Goal: Check status: Check status

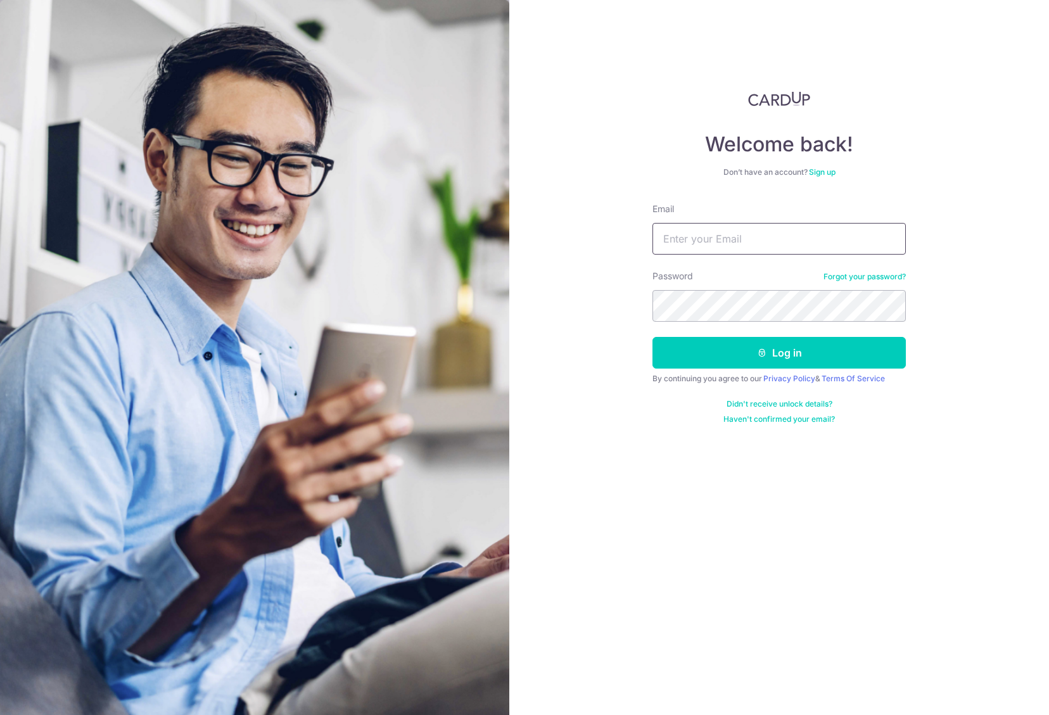
click at [760, 236] on input "Email" at bounding box center [779, 239] width 253 height 32
type input "[EMAIL_ADDRESS][DOMAIN_NAME]"
click at [843, 354] on button "Log in" at bounding box center [779, 353] width 253 height 32
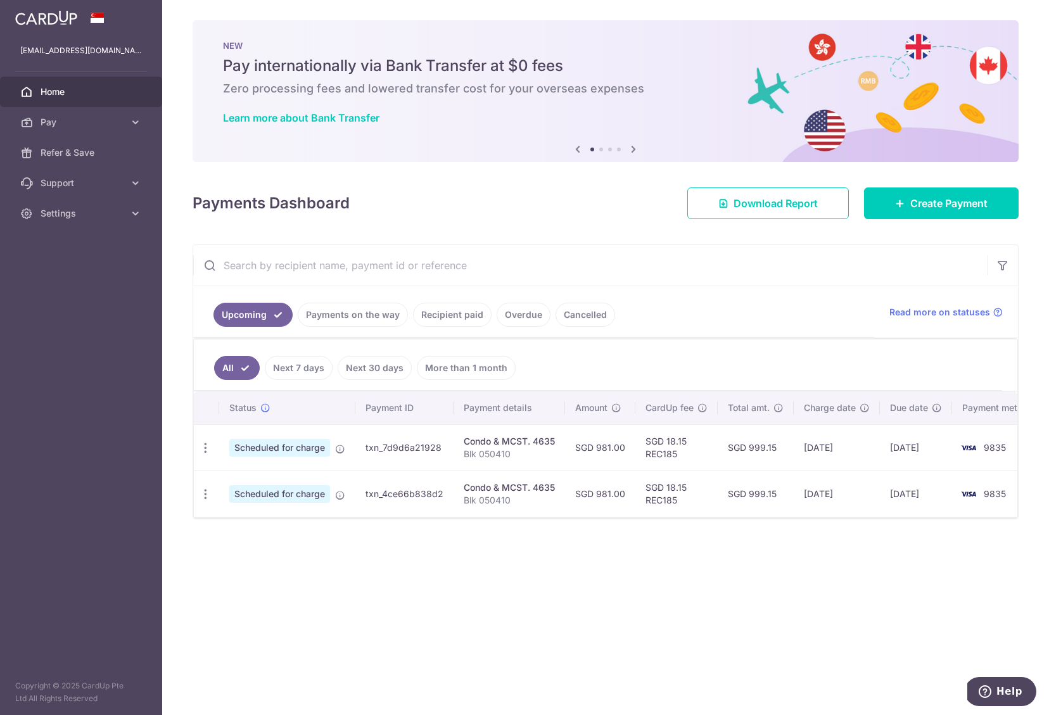
click at [376, 319] on link "Payments on the way" at bounding box center [353, 315] width 110 height 24
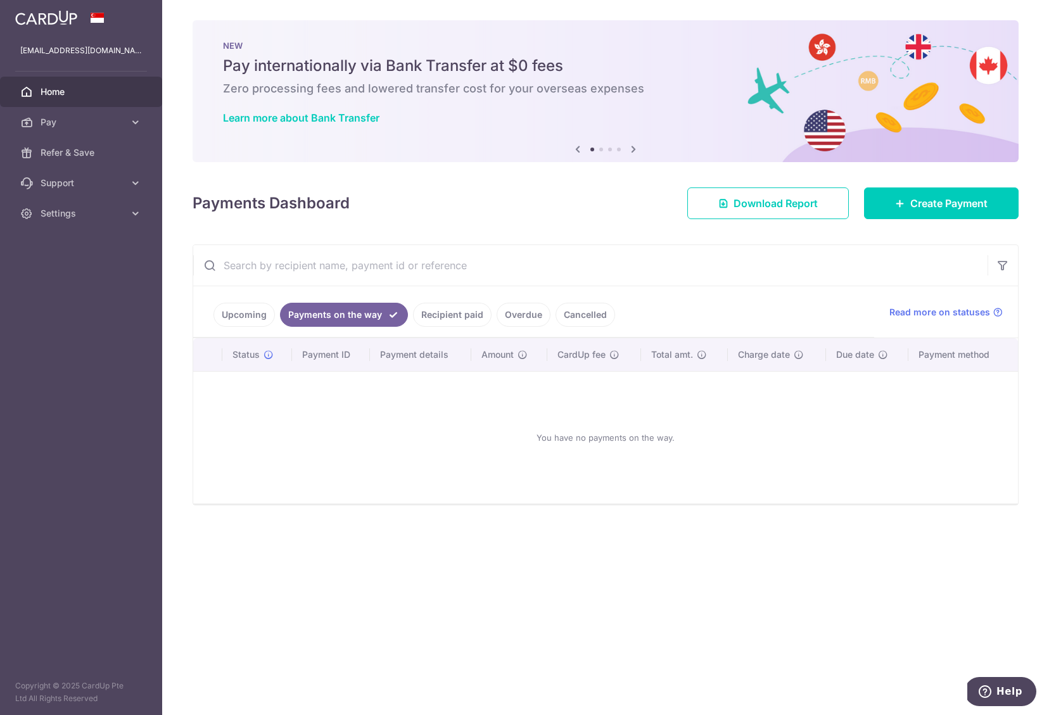
click at [439, 309] on link "Recipient paid" at bounding box center [452, 315] width 79 height 24
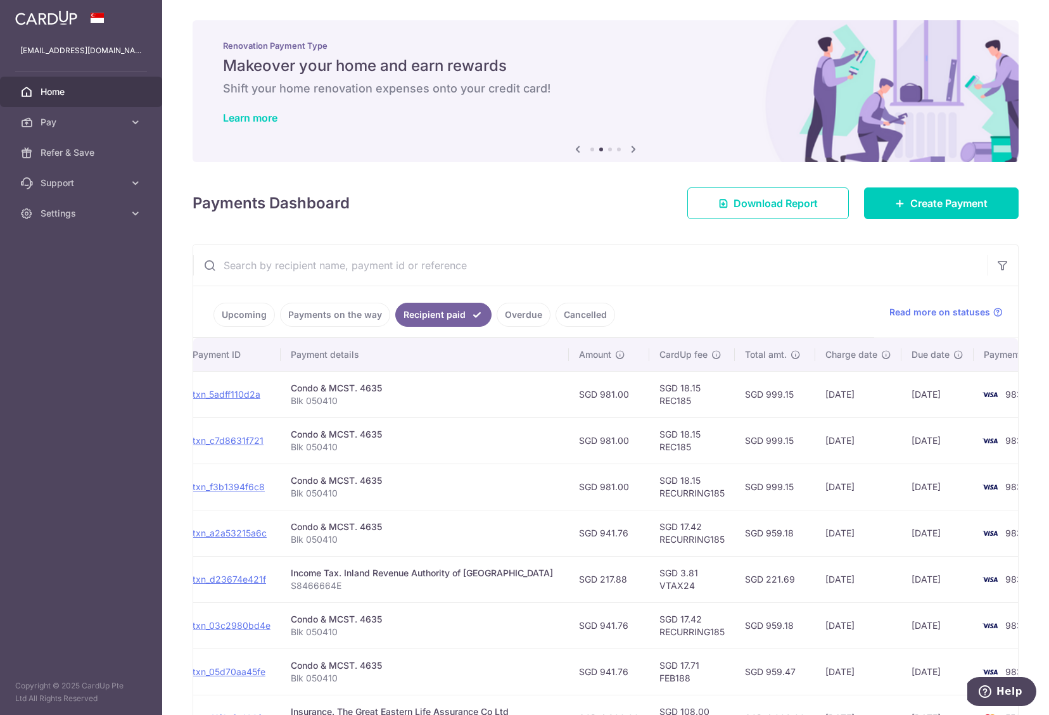
scroll to position [0, 139]
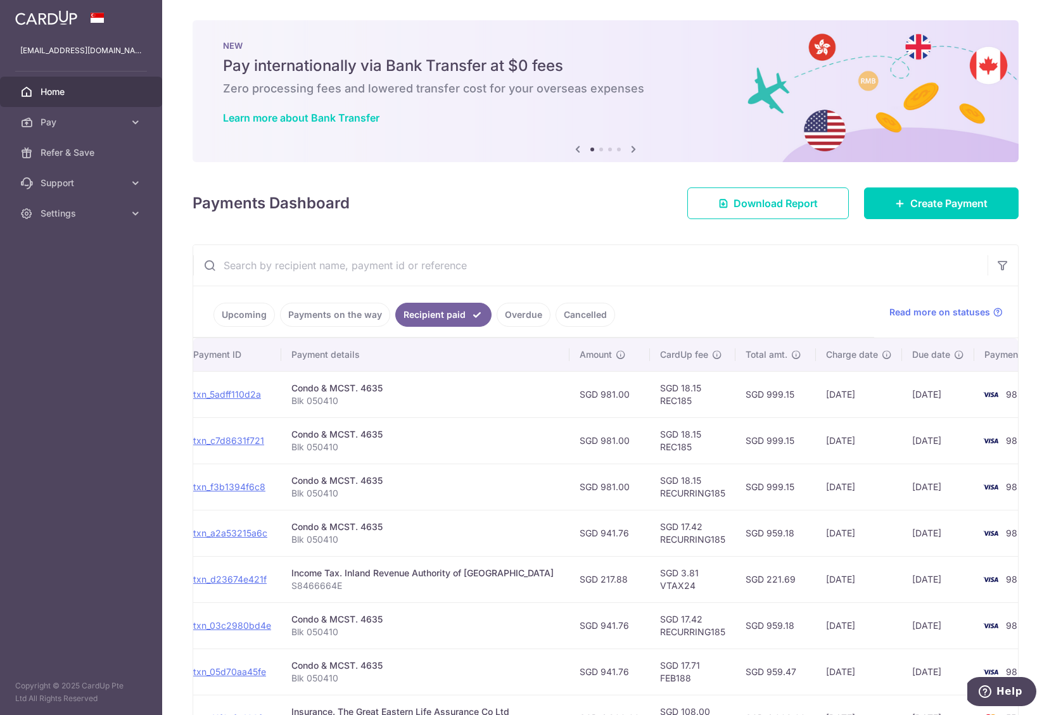
click at [234, 312] on link "Upcoming" at bounding box center [244, 315] width 61 height 24
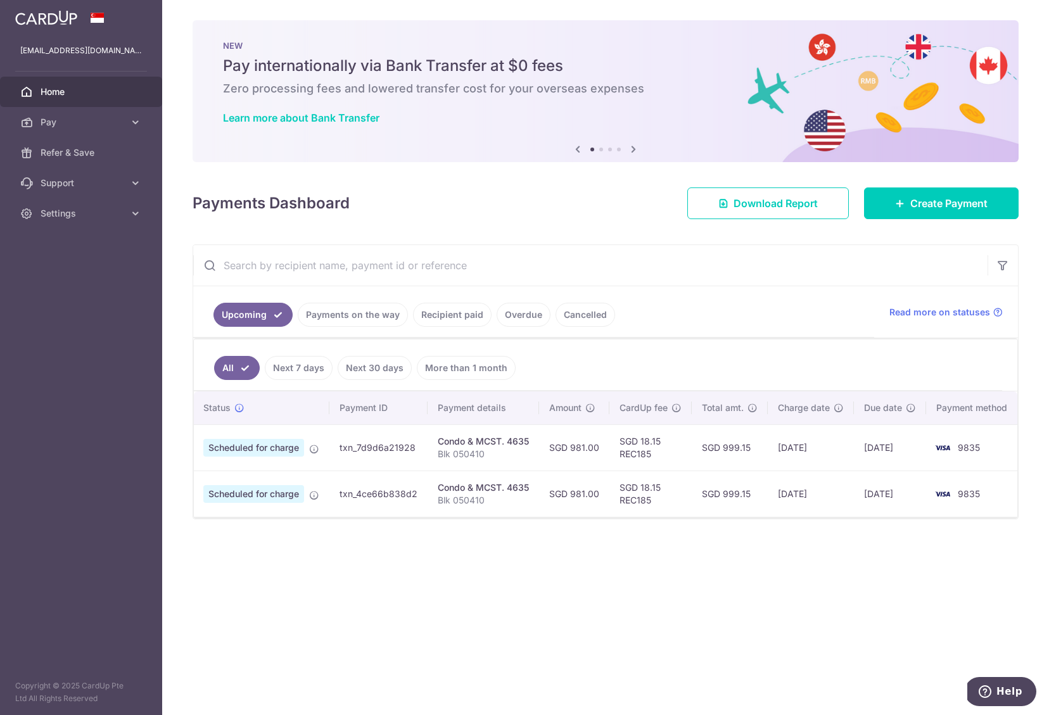
scroll to position [0, 25]
